Goal: Information Seeking & Learning: Learn about a topic

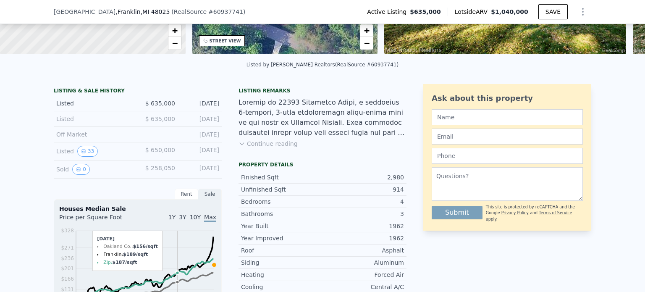
scroll to position [148, 0]
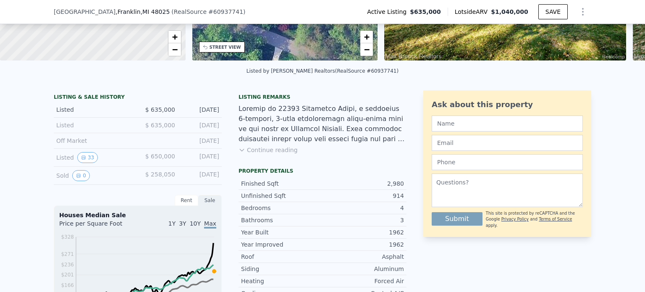
click at [261, 154] on button "Continue reading" at bounding box center [268, 150] width 59 height 8
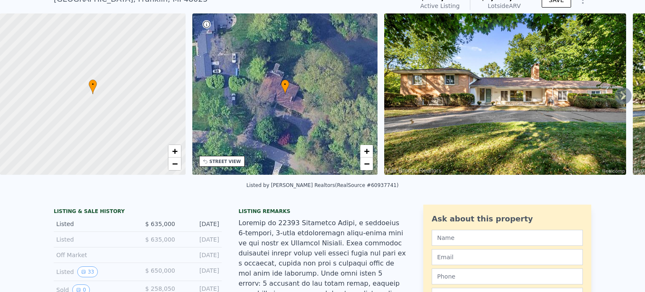
scroll to position [0, 0]
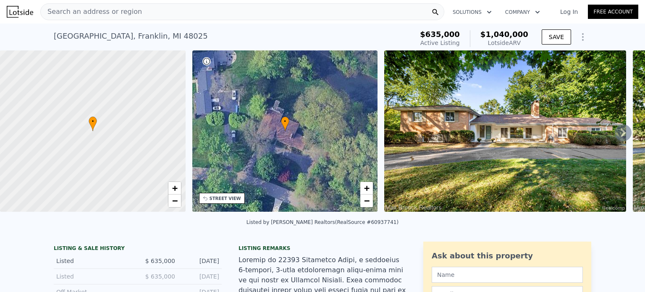
click at [616, 141] on icon at bounding box center [623, 132] width 17 height 17
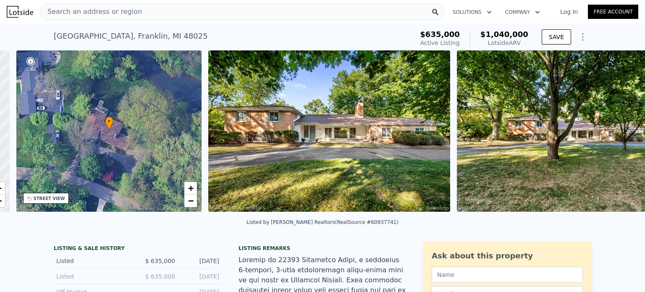
scroll to position [0, 195]
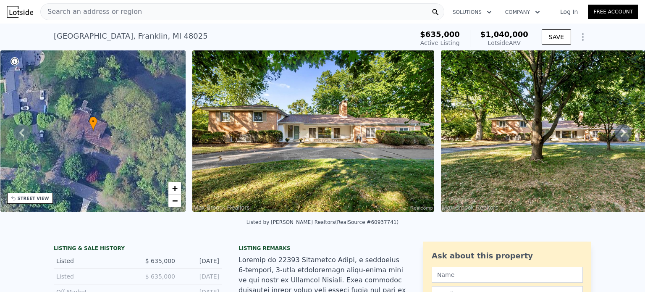
click at [618, 139] on icon at bounding box center [623, 132] width 17 height 17
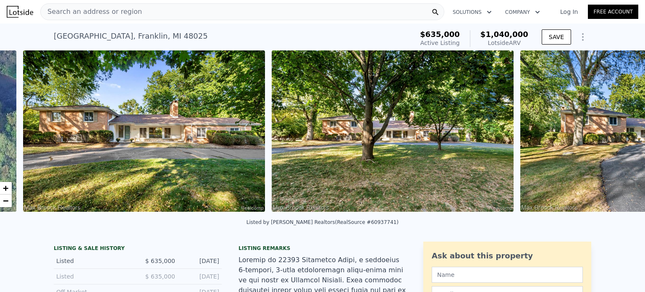
scroll to position [0, 384]
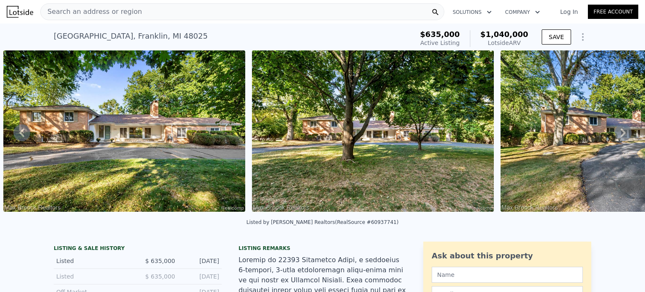
click at [615, 136] on icon at bounding box center [623, 132] width 17 height 17
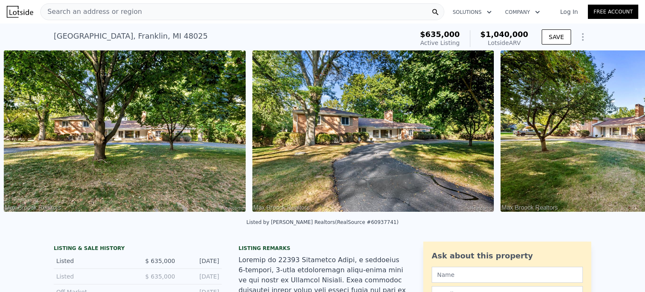
scroll to position [0, 633]
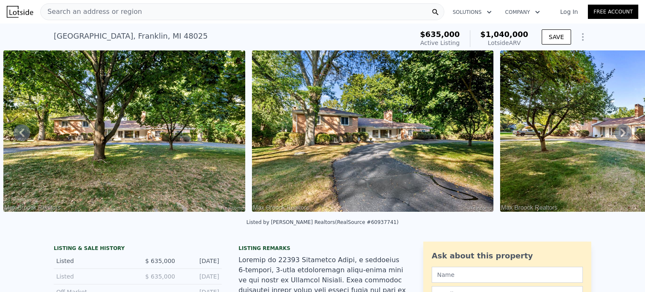
click at [621, 136] on icon at bounding box center [623, 133] width 5 height 8
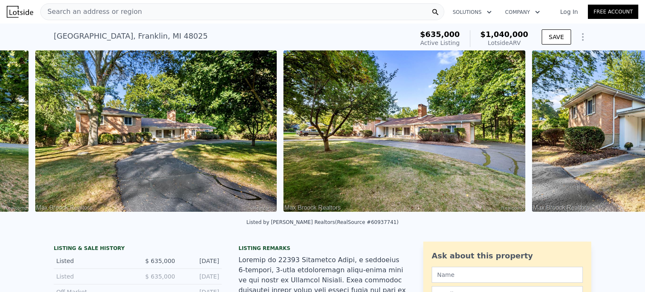
scroll to position [0, 881]
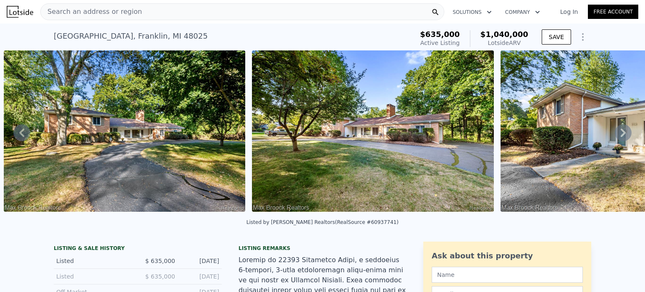
click at [620, 137] on icon at bounding box center [623, 132] width 17 height 17
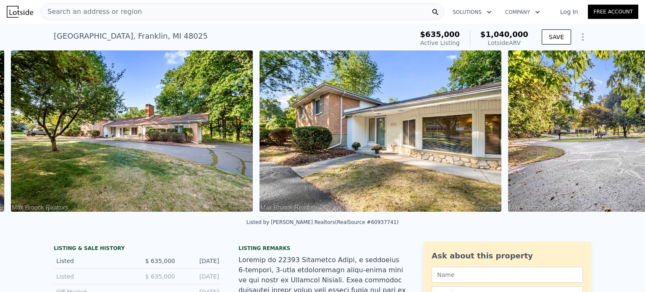
scroll to position [0, 1130]
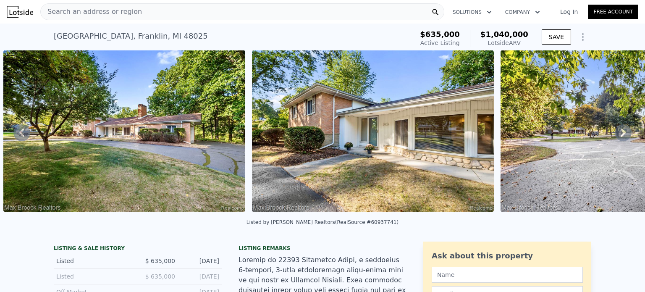
click at [616, 134] on icon at bounding box center [623, 132] width 17 height 17
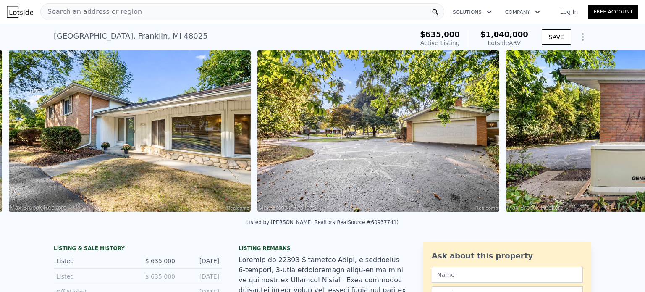
scroll to position [0, 1378]
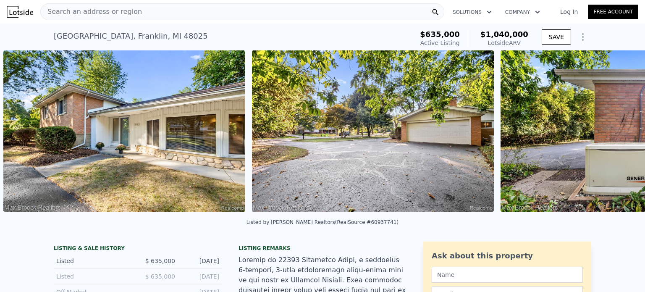
click at [616, 134] on div "• + − • + − STREET VIEW Loading... SATELLITE VIEW" at bounding box center [322, 132] width 645 height 164
click at [616, 134] on icon at bounding box center [623, 132] width 17 height 17
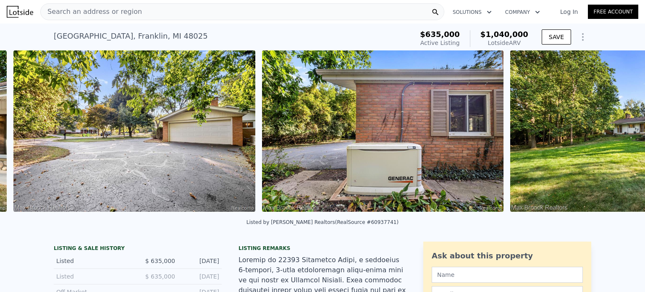
scroll to position [0, 1627]
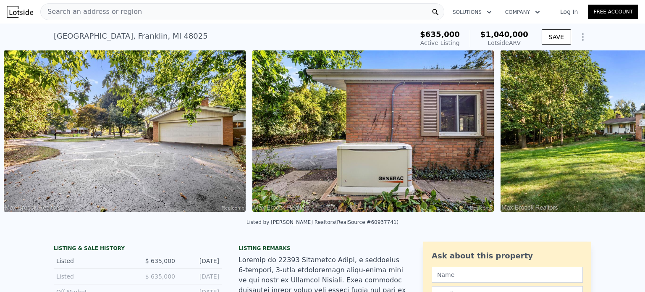
click at [616, 134] on img at bounding box center [622, 130] width 242 height 161
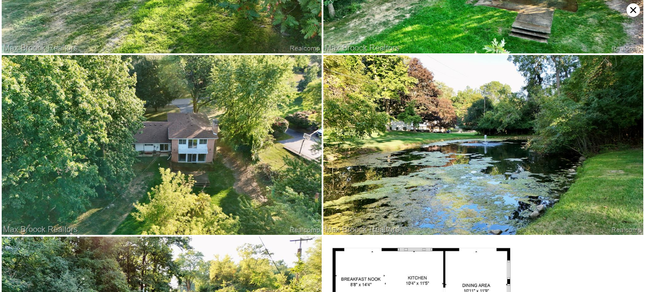
scroll to position [5652, 0]
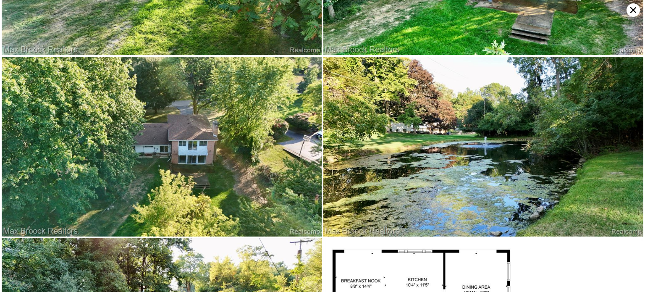
click at [633, 10] on icon at bounding box center [633, 10] width 6 height 6
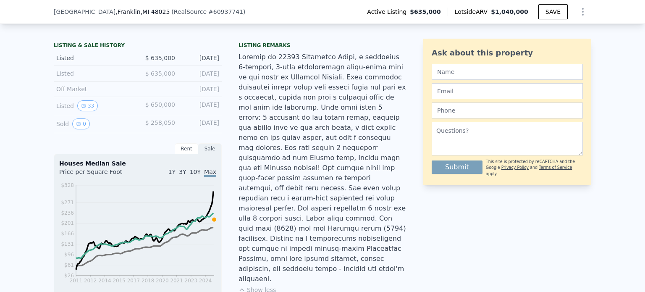
scroll to position [200, 0]
